Goal: Task Accomplishment & Management: Use online tool/utility

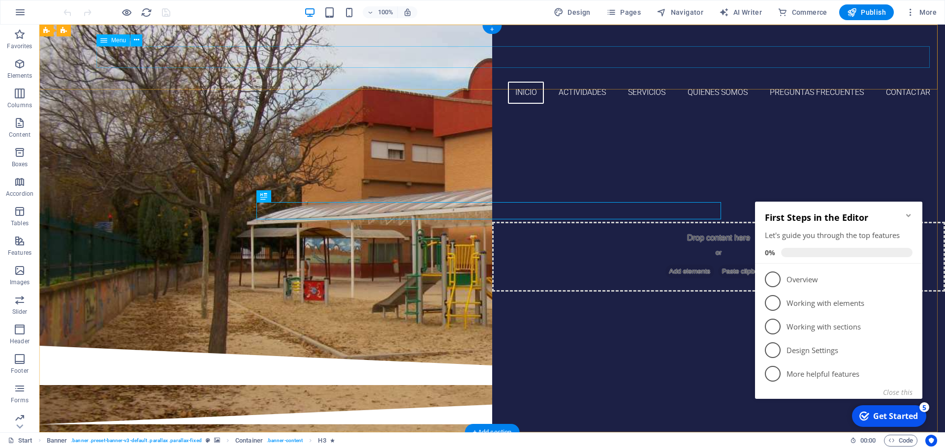
click at [829, 82] on nav "Inicio ACTIVIDADES SERVICIOS QUIENES SOMOS PREGUNTAS FRECUENTES Contactar" at bounding box center [492, 93] width 890 height 22
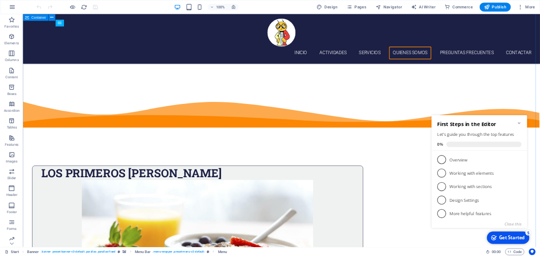
scroll to position [3495, 0]
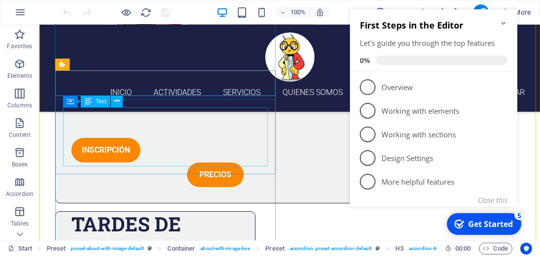
scroll to position [3460, 0]
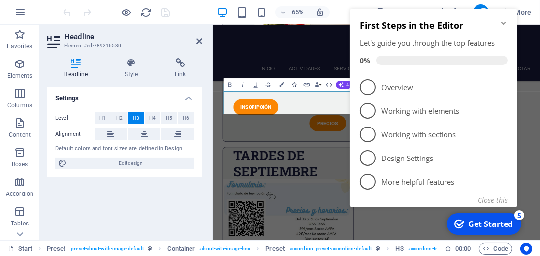
scroll to position [141, 2]
click at [489, 200] on button "Close this" at bounding box center [492, 199] width 30 height 9
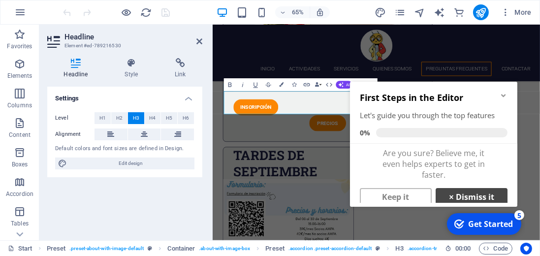
click at [448, 197] on strong "×" at bounding box center [450, 196] width 4 height 8
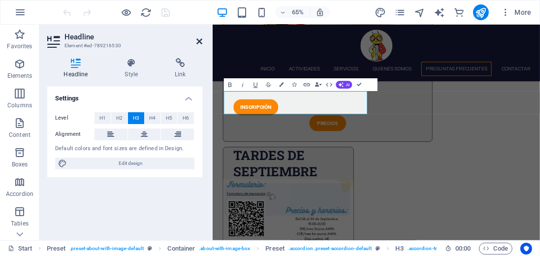
drag, startPoint x: 198, startPoint y: 42, endPoint x: 158, endPoint y: 17, distance: 46.7
click at [198, 42] on icon at bounding box center [199, 41] width 6 height 8
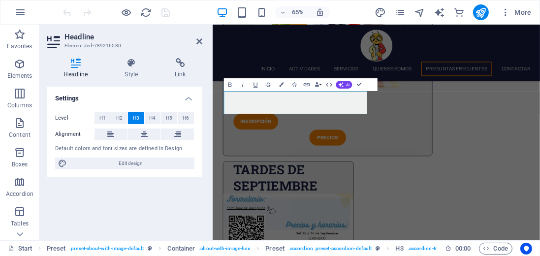
scroll to position [3460, 0]
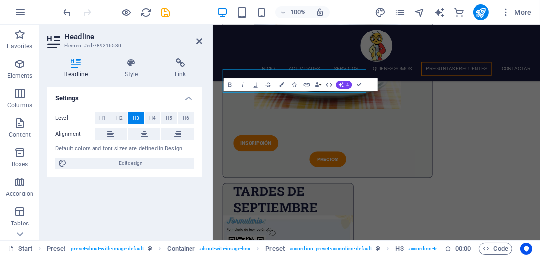
scroll to position [3494, 0]
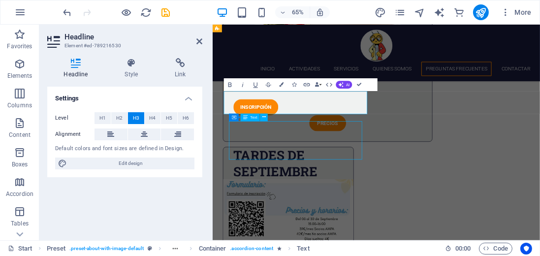
scroll to position [3460, 0]
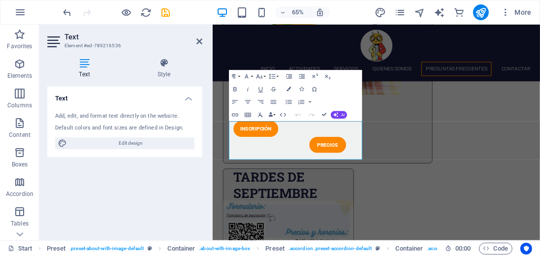
scroll to position [3494, 0]
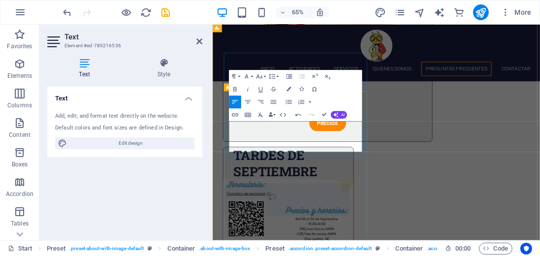
scroll to position [1034, 1]
click at [200, 41] on icon at bounding box center [199, 41] width 6 height 8
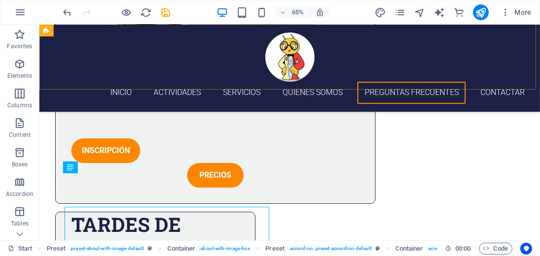
scroll to position [3460, 0]
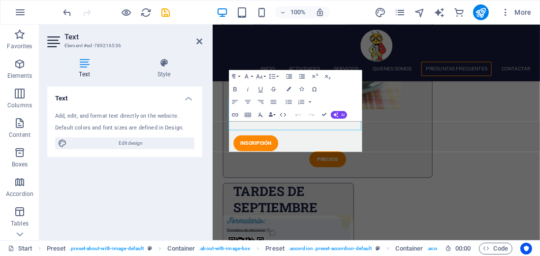
scroll to position [3494, 0]
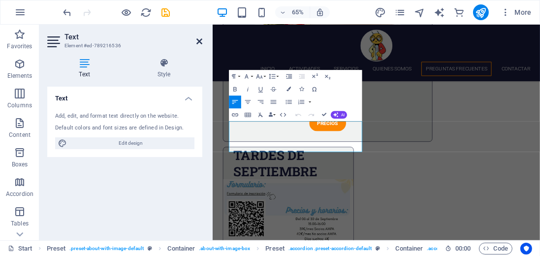
click at [200, 39] on icon at bounding box center [199, 41] width 6 height 8
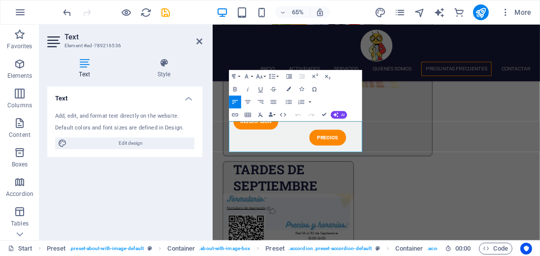
scroll to position [3460, 0]
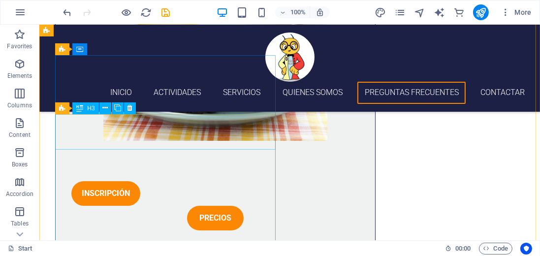
scroll to position [3468, 0]
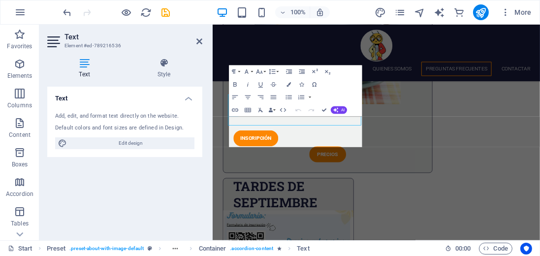
scroll to position [3501, 0]
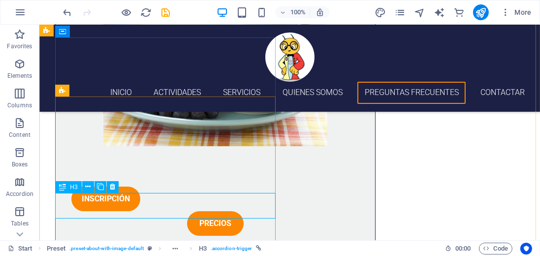
scroll to position [3524, 0]
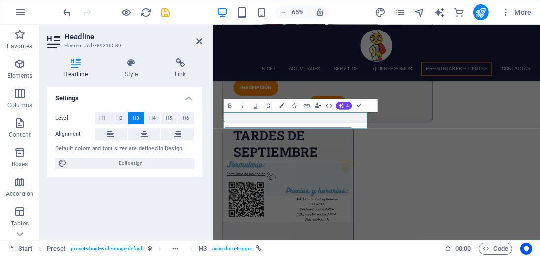
scroll to position [3557, 0]
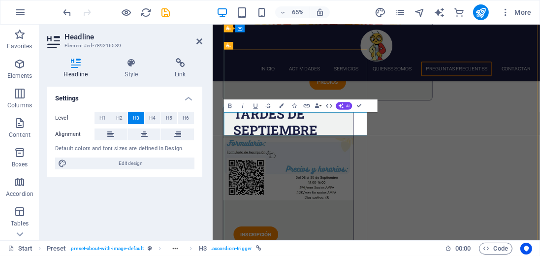
scroll to position [130, 2]
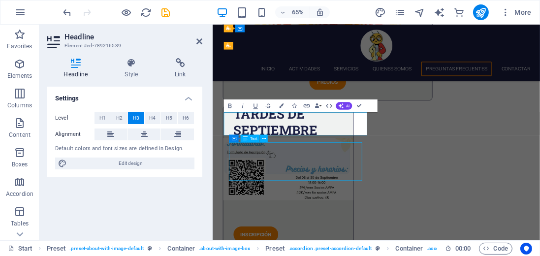
scroll to position [3524, 0]
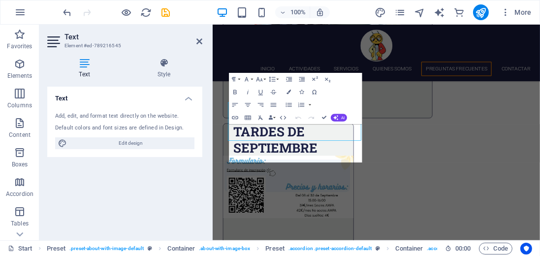
scroll to position [3585, 0]
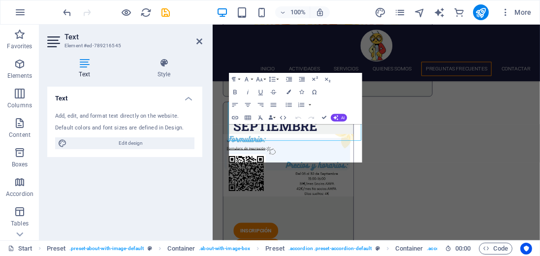
click at [160, 191] on div "Text Add, edit, and format text directly on the website. Default colors and fon…" at bounding box center [124, 160] width 155 height 146
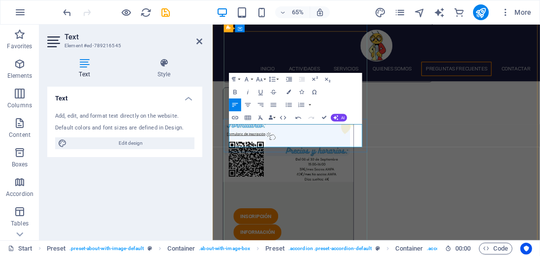
scroll to position [791, 1]
click at [201, 42] on icon at bounding box center [199, 41] width 6 height 8
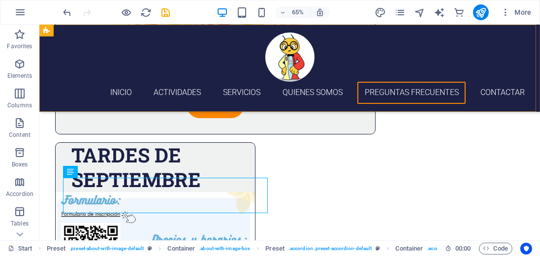
scroll to position [3552, 0]
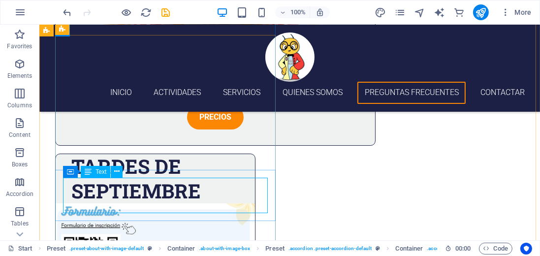
scroll to position [3585, 0]
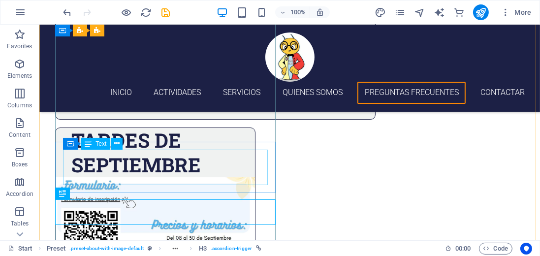
scroll to position [3608, 0]
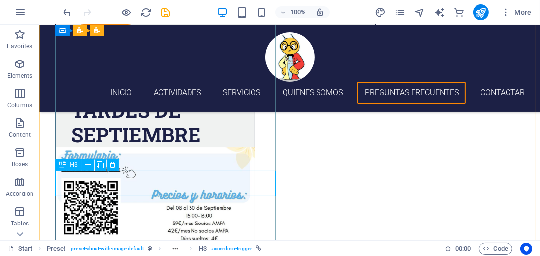
scroll to position [3641, 0]
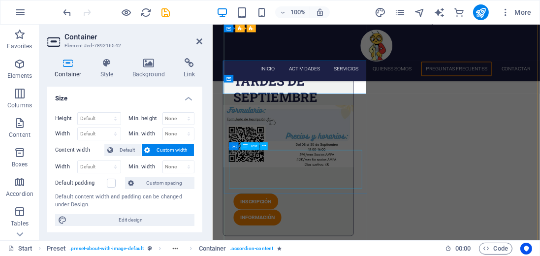
scroll to position [3641, 0]
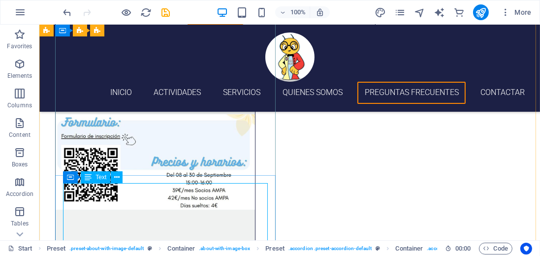
scroll to position [3665, 0]
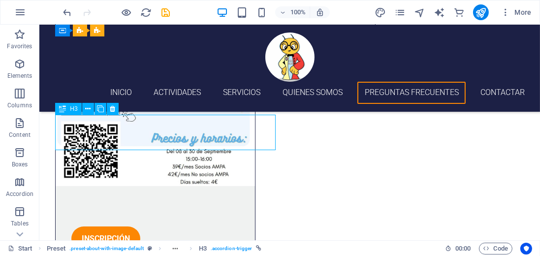
scroll to position [3698, 0]
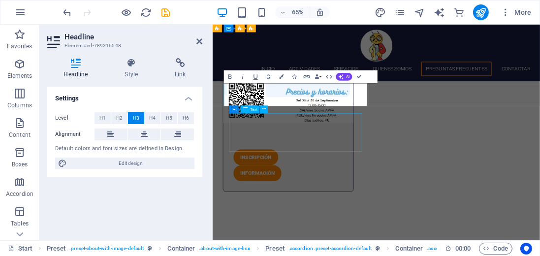
scroll to position [3665, 0]
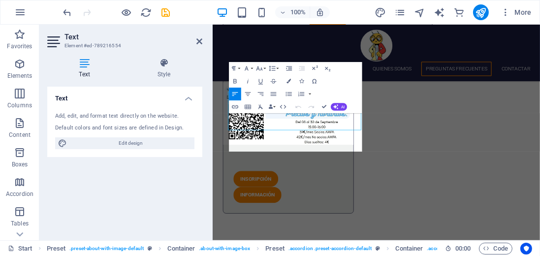
drag, startPoint x: 121, startPoint y: 158, endPoint x: 160, endPoint y: 183, distance: 46.4
click at [160, 183] on div "Text Add, edit, and format text directly on the website. Default colors and fon…" at bounding box center [124, 160] width 155 height 146
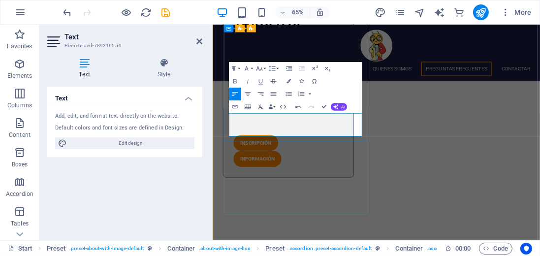
scroll to position [1089, 1]
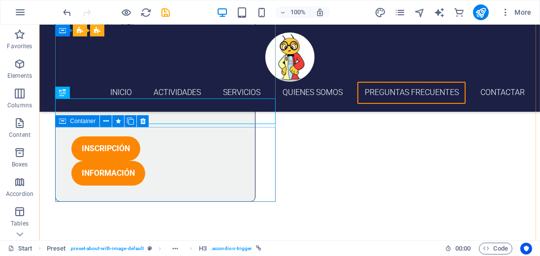
scroll to position [3749, 0]
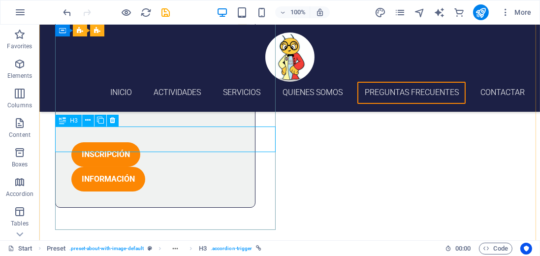
scroll to position [3782, 0]
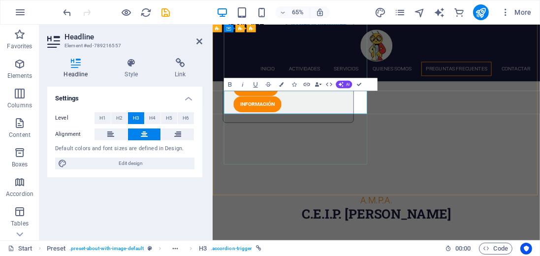
scroll to position [428, 2]
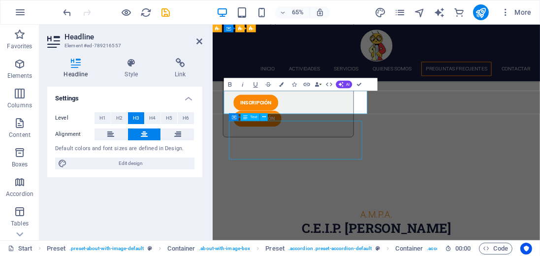
scroll to position [3749, 0]
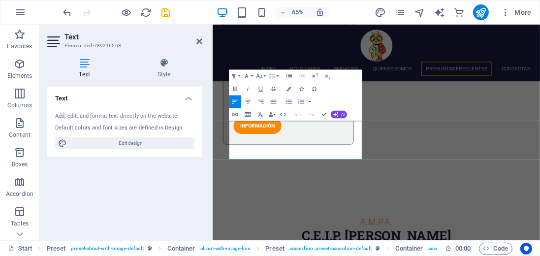
scroll to position [3782, 0]
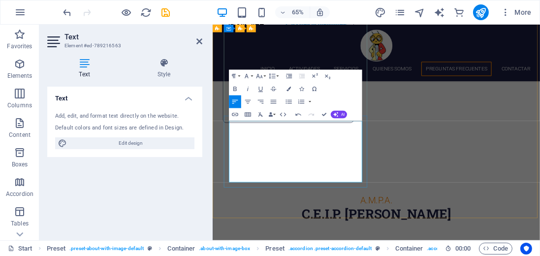
scroll to position [3570, 1]
click at [197, 41] on icon at bounding box center [199, 41] width 6 height 8
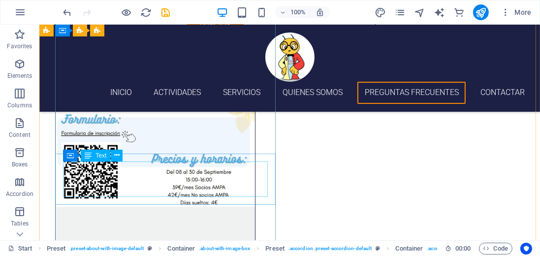
scroll to position [3665, 0]
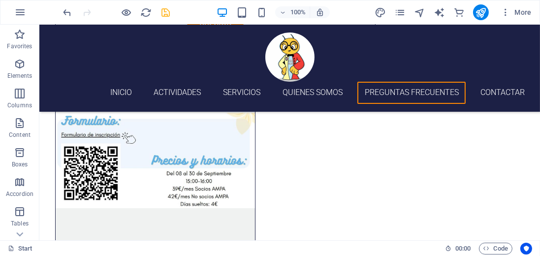
click at [164, 14] on icon "save" at bounding box center [165, 12] width 11 height 11
click at [480, 12] on icon "publish" at bounding box center [480, 12] width 11 height 11
